Goal: Task Accomplishment & Management: Use online tool/utility

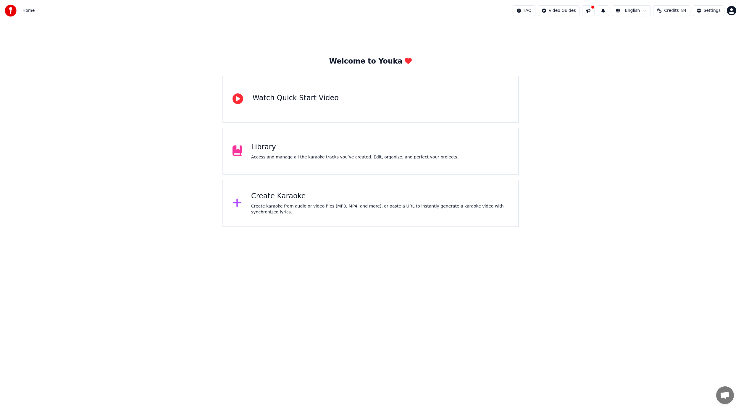
click at [283, 197] on div "Create Karaoke" at bounding box center [380, 196] width 258 height 9
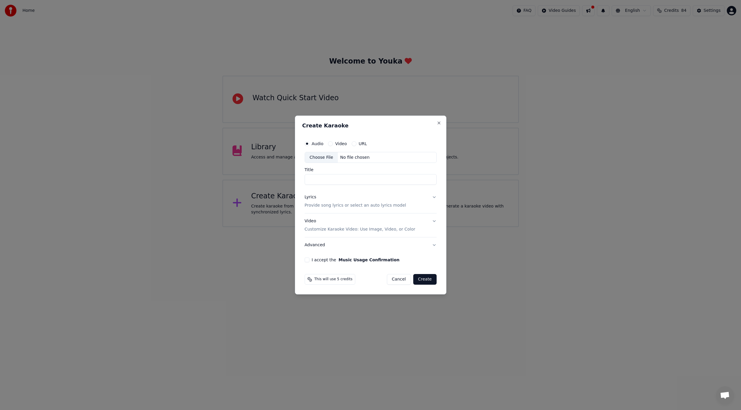
click at [317, 156] on div "Choose File" at bounding box center [321, 157] width 33 height 11
type input "**********"
click at [433, 199] on button "Lyrics Provide song lyrics or select an auto lyrics model" at bounding box center [370, 202] width 132 height 24
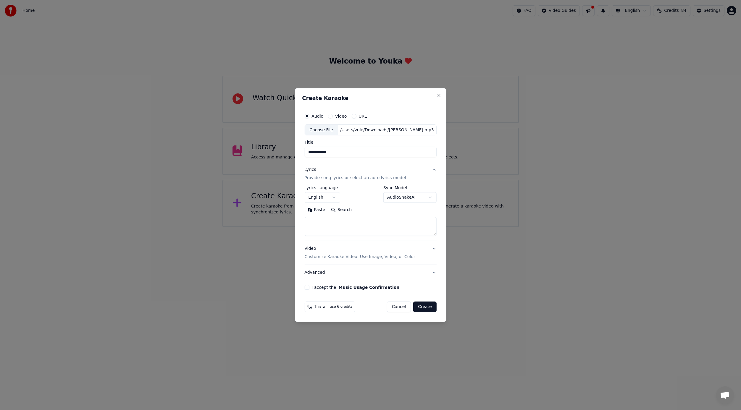
click at [356, 227] on textarea at bounding box center [370, 226] width 132 height 19
paste textarea "**********"
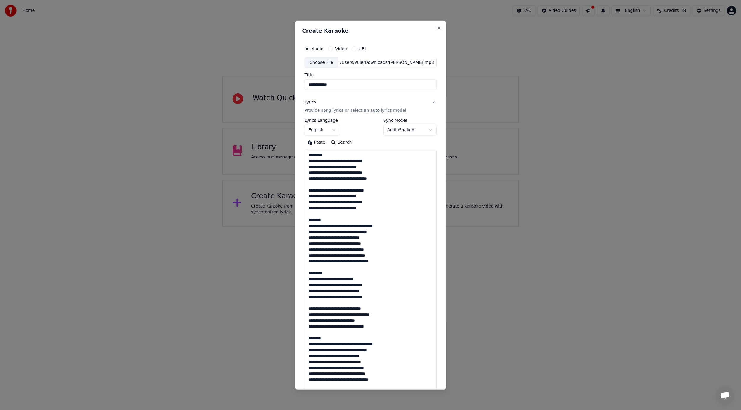
scroll to position [321, 0]
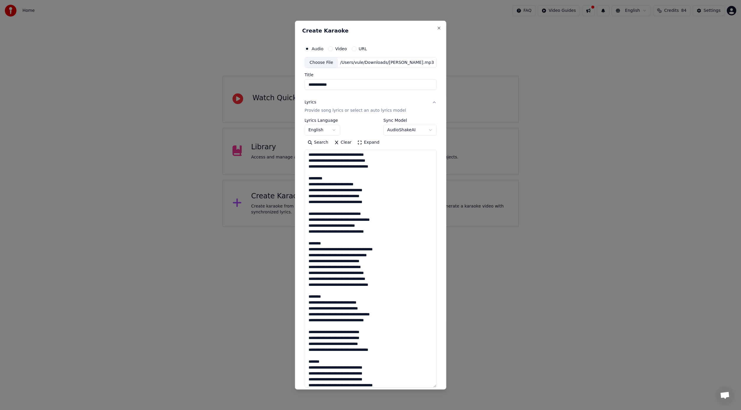
drag, startPoint x: 435, startPoint y: 236, endPoint x: 456, endPoint y: 399, distance: 164.4
click at [456, 227] on body "**********" at bounding box center [370, 113] width 741 height 227
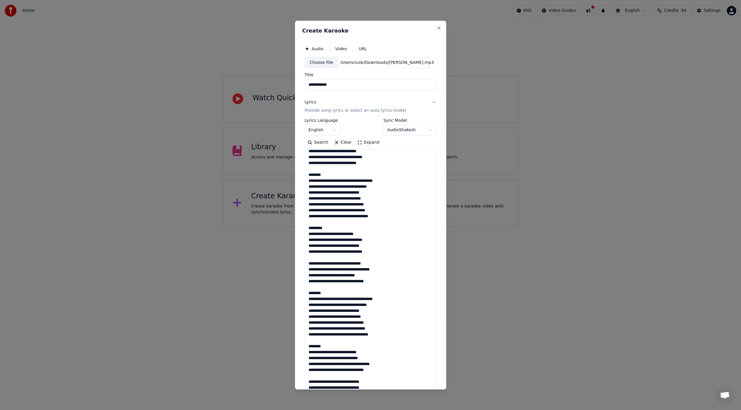
scroll to position [0, 0]
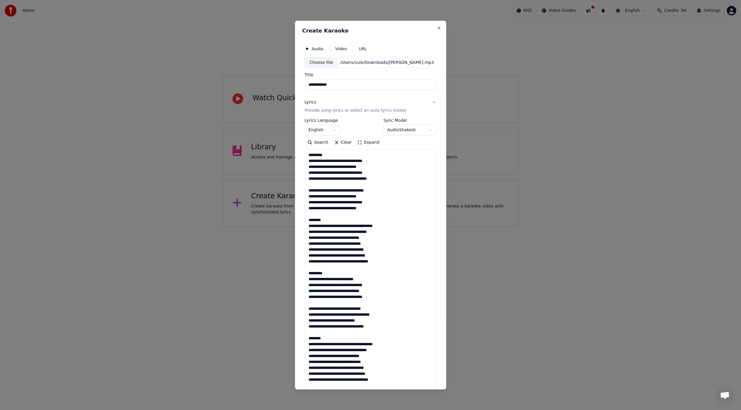
drag, startPoint x: 308, startPoint y: 154, endPoint x: 307, endPoint y: 164, distance: 9.5
click at [307, 164] on textarea at bounding box center [370, 274] width 132 height 249
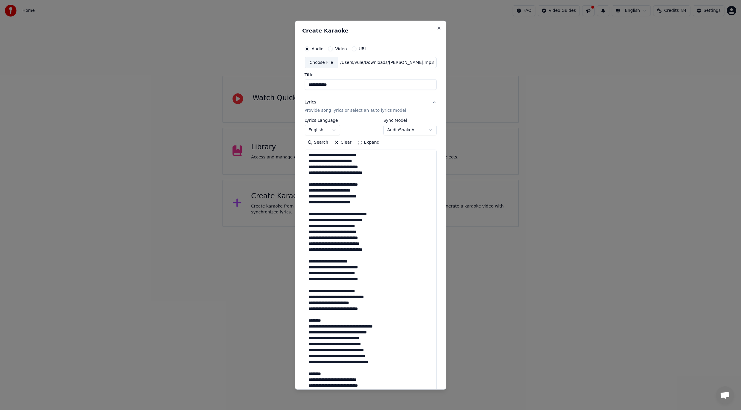
drag, startPoint x: 308, startPoint y: 322, endPoint x: 308, endPoint y: 327, distance: 4.7
click at [308, 327] on textarea at bounding box center [370, 274] width 132 height 249
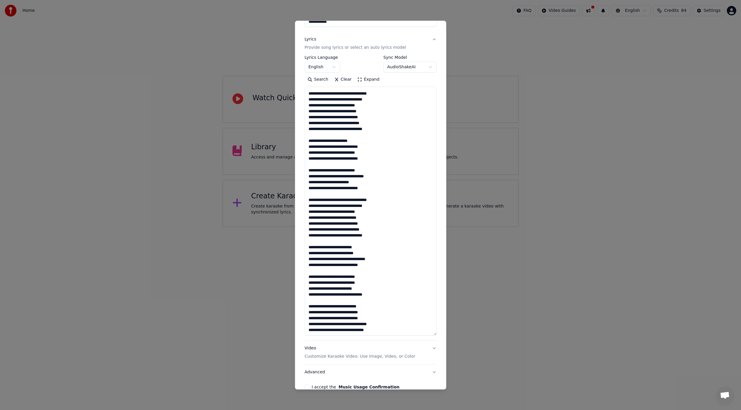
scroll to position [95, 0]
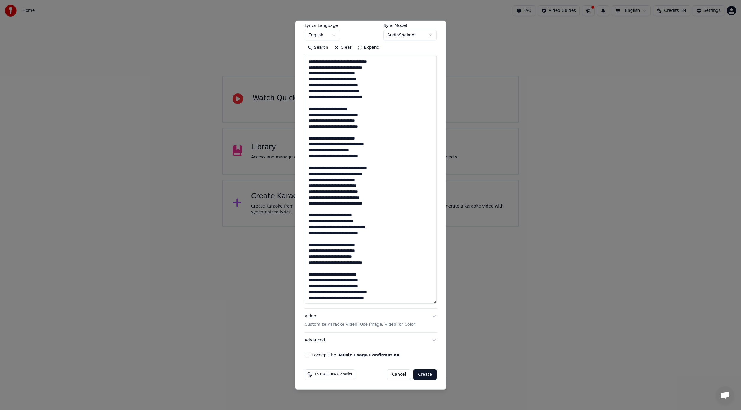
click at [320, 298] on textarea at bounding box center [370, 179] width 132 height 249
type textarea "**********"
click at [433, 316] on button "Video Customize Karaoke Video: Use Image, Video, or Color" at bounding box center [370, 321] width 132 height 24
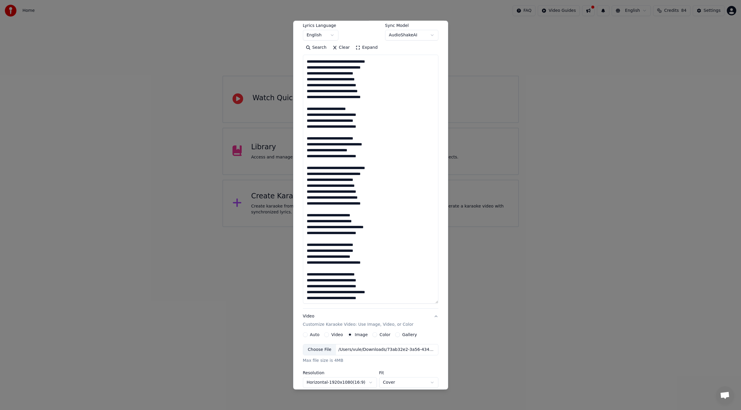
scroll to position [0, 0]
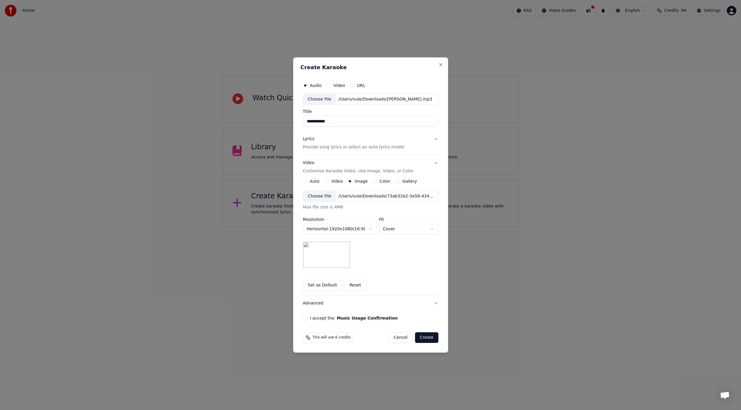
click at [320, 194] on div "Choose File" at bounding box center [319, 196] width 33 height 11
click at [306, 318] on button "I accept the Music Usage Confirmation" at bounding box center [305, 318] width 5 height 5
click at [429, 339] on button "Create" at bounding box center [426, 338] width 23 height 11
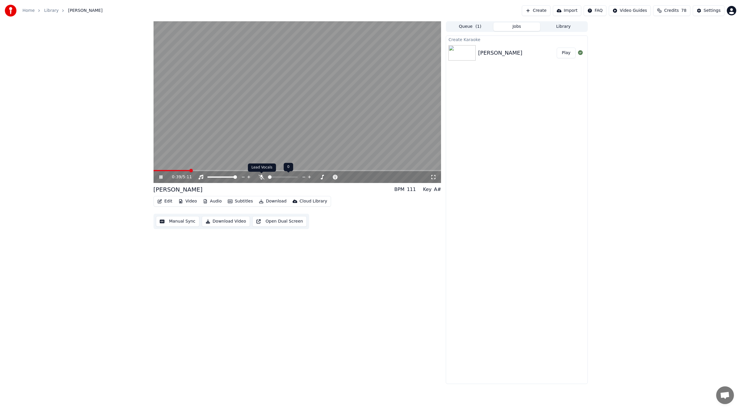
click at [264, 176] on icon at bounding box center [262, 177] width 6 height 5
click at [156, 171] on span at bounding box center [155, 170] width 3 height 1
click at [159, 176] on icon at bounding box center [165, 177] width 14 height 5
click at [685, 117] on div "0:07 / 5:11 [PERSON_NAME] BPM 111 Key A# Edit Video Audio Subtitles Download Cl…" at bounding box center [370, 202] width 741 height 363
click at [154, 170] on span at bounding box center [154, 170] width 1 height 1
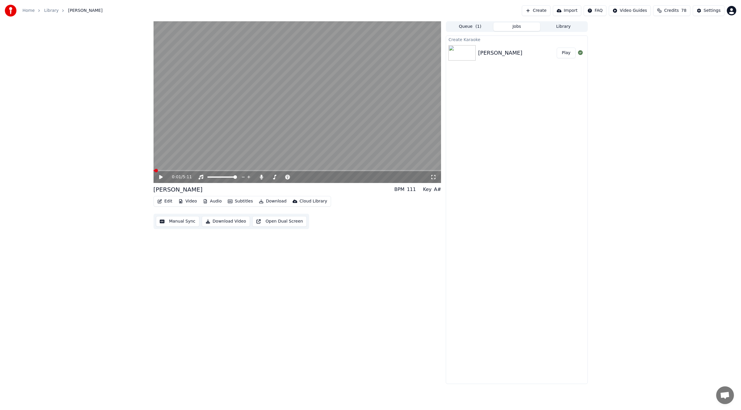
click at [160, 176] on icon at bounding box center [161, 177] width 4 height 4
click at [161, 177] on icon at bounding box center [160, 177] width 3 height 4
click at [606, 92] on div "0:03 / 5:11 [PERSON_NAME] BPM 111 Key A# Edit Video Audio Subtitles Download Cl…" at bounding box center [370, 202] width 741 height 363
click at [159, 177] on icon at bounding box center [161, 177] width 4 height 4
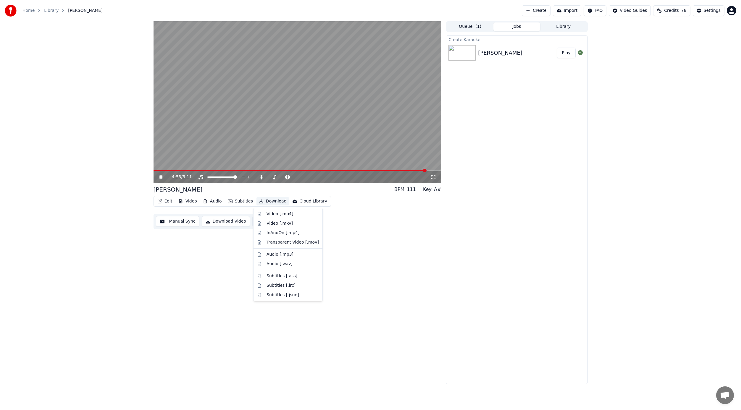
click at [273, 202] on button "Download" at bounding box center [273, 201] width 33 height 8
click at [276, 214] on div "Video [.mp4]" at bounding box center [280, 214] width 27 height 6
